Goal: Task Accomplishment & Management: Manage account settings

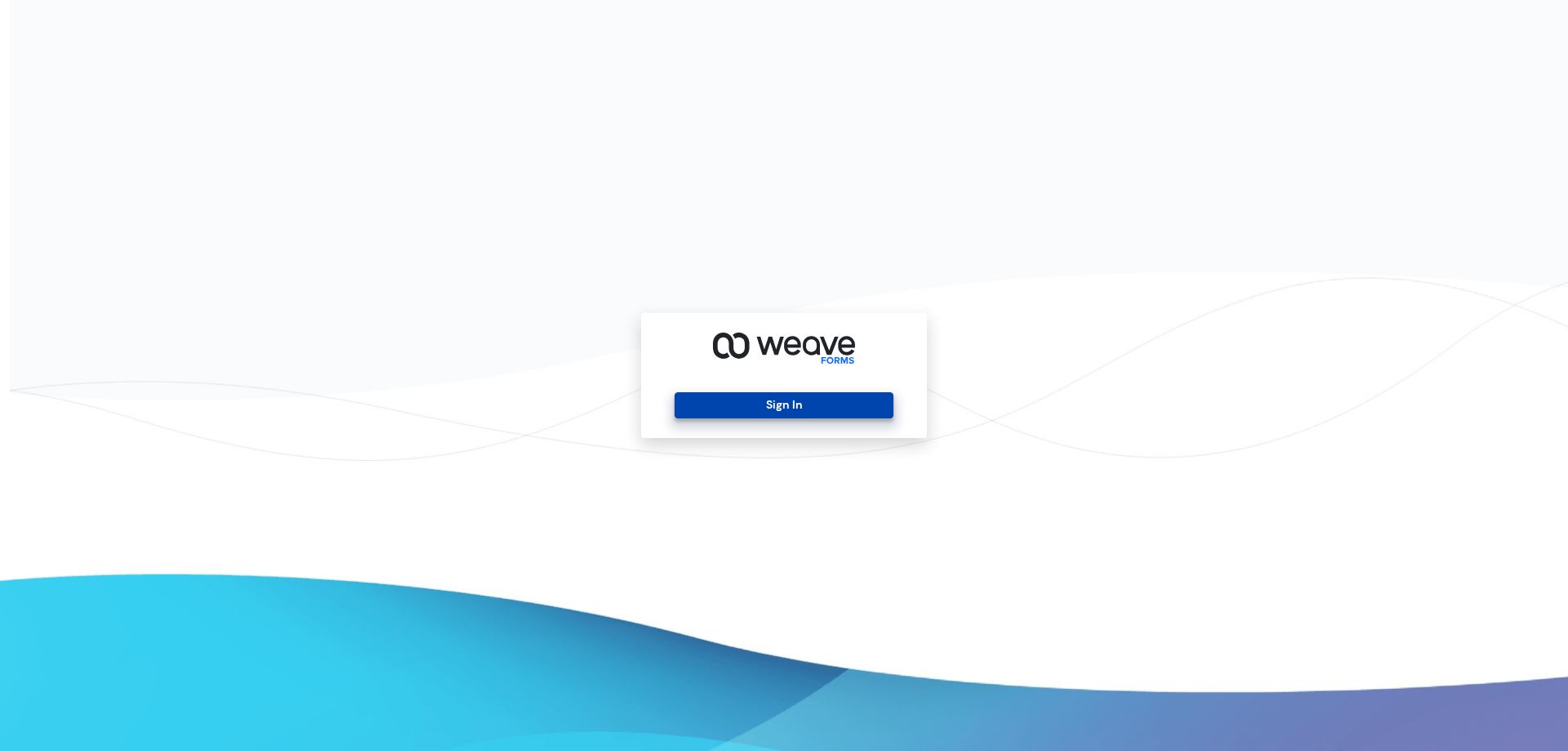
click at [799, 405] on button "Sign In" at bounding box center [783, 405] width 218 height 26
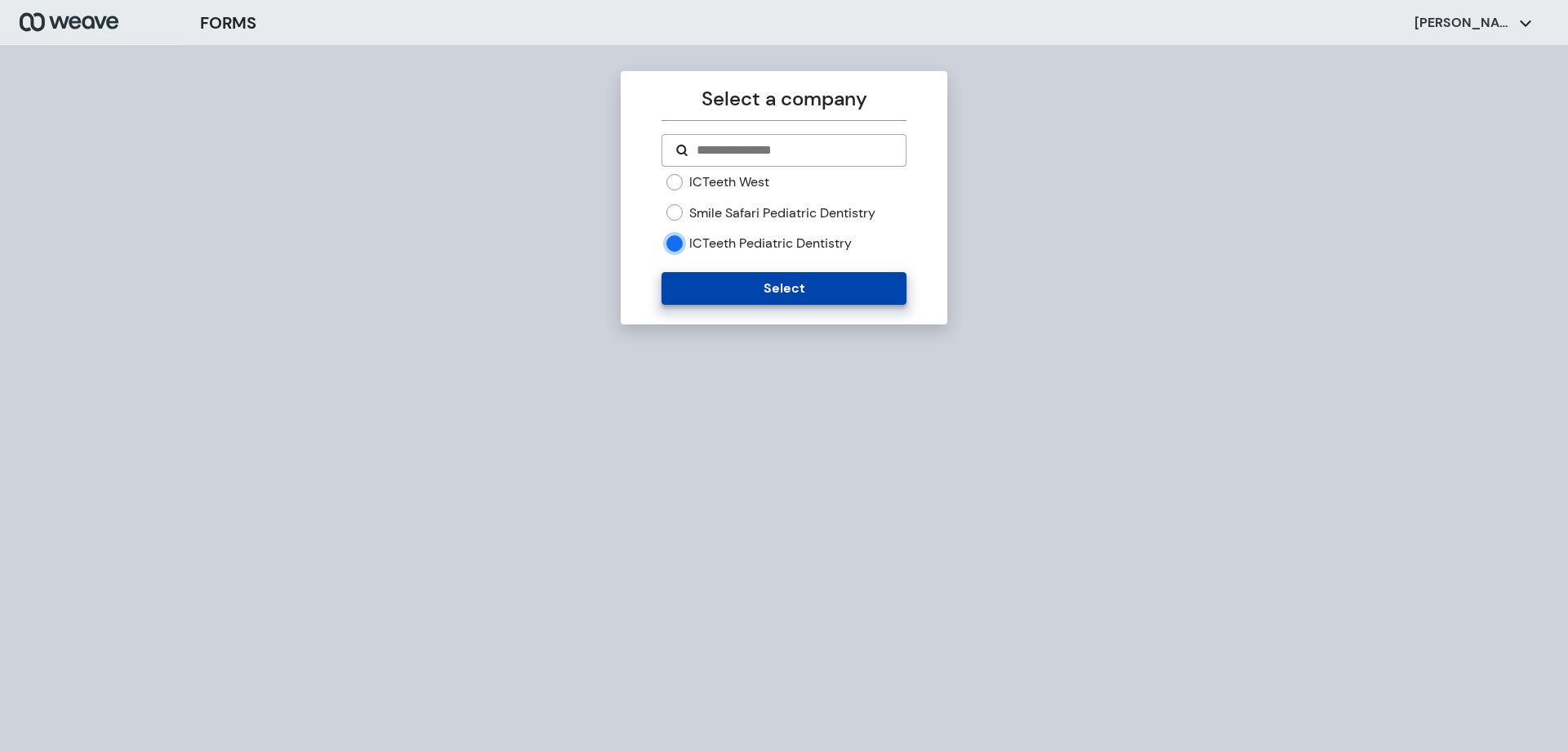
click at [702, 300] on button "Select" at bounding box center [784, 288] width 244 height 33
